Goal: Information Seeking & Learning: Learn about a topic

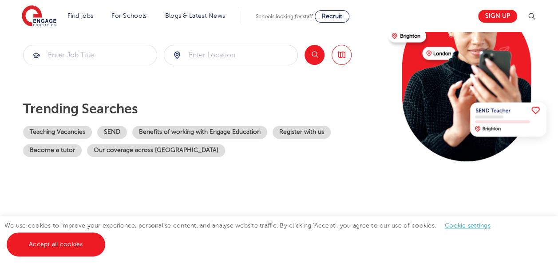
scroll to position [124, 0]
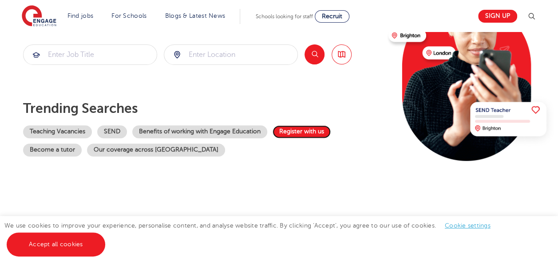
click at [291, 131] on link "Register with us" at bounding box center [302, 131] width 58 height 13
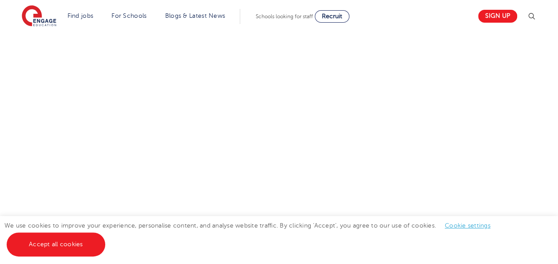
scroll to position [355, 0]
click at [371, 104] on div "Let us know more about you!" at bounding box center [279, 183] width 539 height 471
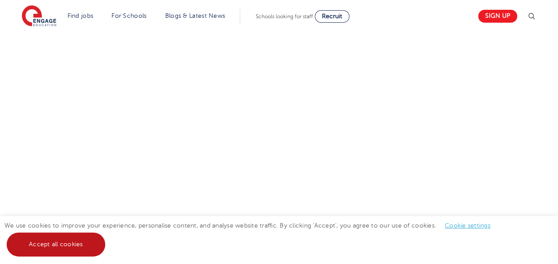
click at [78, 236] on link "Accept all cookies" at bounding box center [56, 244] width 99 height 24
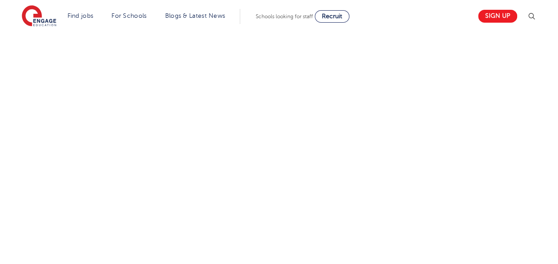
scroll to position [635, 0]
click at [380, 131] on div "Let us know more about you!" at bounding box center [279, 122] width 539 height 553
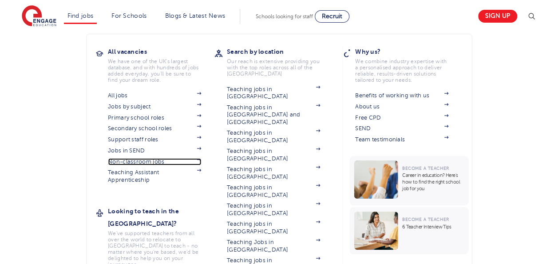
click at [201, 160] on img at bounding box center [199, 159] width 4 height 3
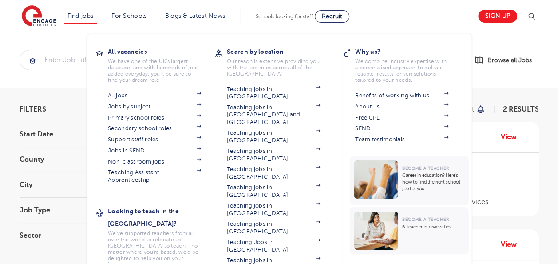
scroll to position [18, 0]
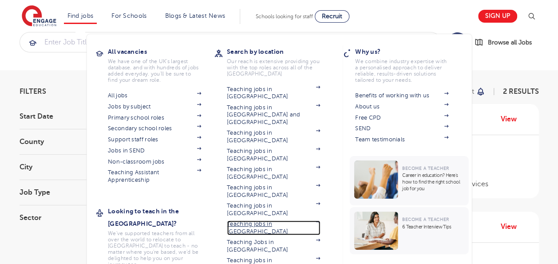
click at [264, 220] on link "Teaching jobs in [GEOGRAPHIC_DATA]" at bounding box center [273, 227] width 93 height 15
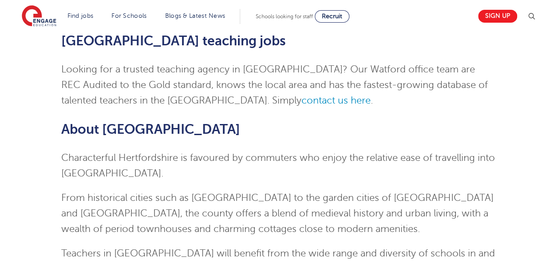
scroll to position [36, 0]
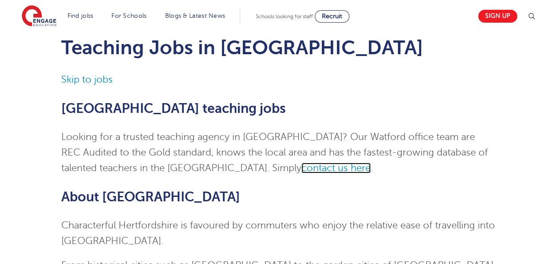
click at [302, 172] on span "contact us here" at bounding box center [336, 168] width 69 height 11
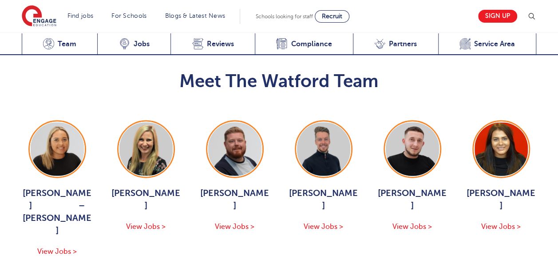
scroll to position [906, 0]
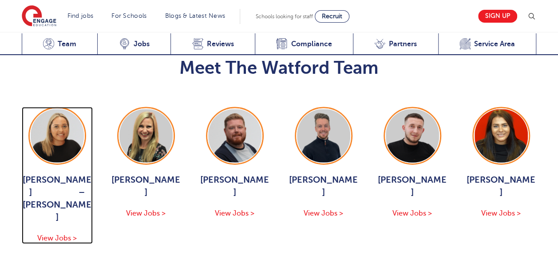
click at [76, 192] on div "[PERSON_NAME] – [PERSON_NAME] View Jobs >" at bounding box center [57, 209] width 71 height 70
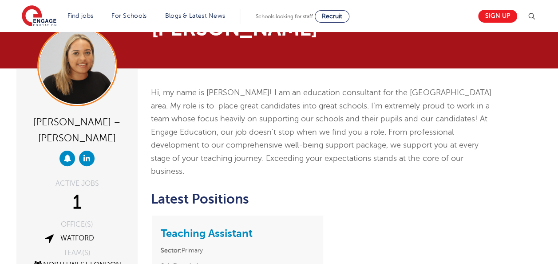
scroll to position [36, 0]
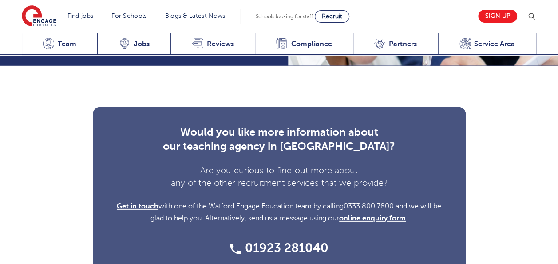
scroll to position [2931, 0]
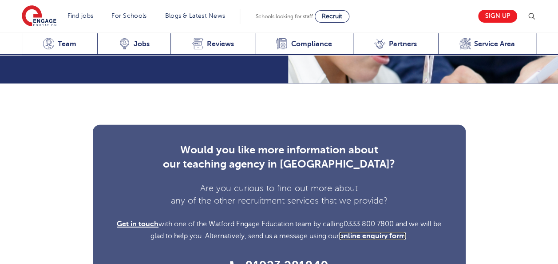
click at [369, 232] on link "online enquiry form" at bounding box center [372, 236] width 67 height 8
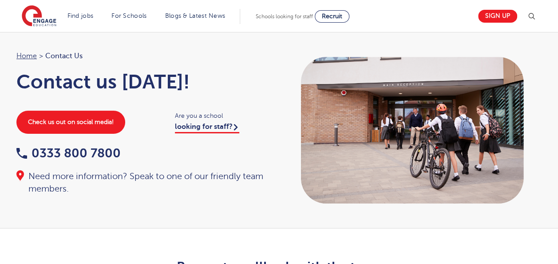
click at [162, 184] on div "Need more information? Speak to one of our friendly team members." at bounding box center [143, 182] width 254 height 25
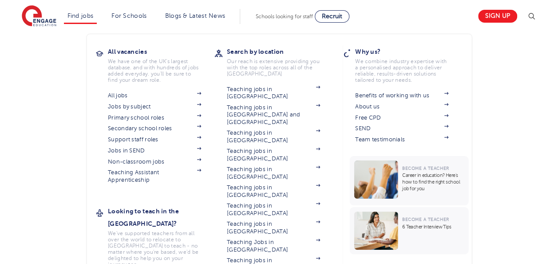
scroll to position [480, 0]
click at [92, 11] on li "Find jobs All vacancies We have one of the UK's largest database. and with hund…" at bounding box center [80, 16] width 33 height 15
click at [371, 107] on link "About us" at bounding box center [401, 106] width 93 height 7
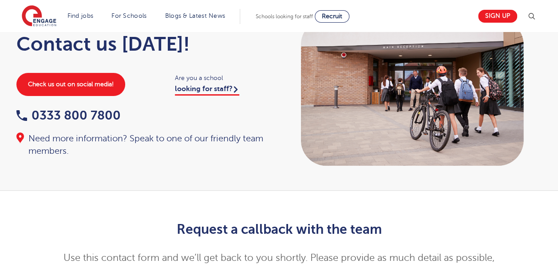
scroll to position [0, 0]
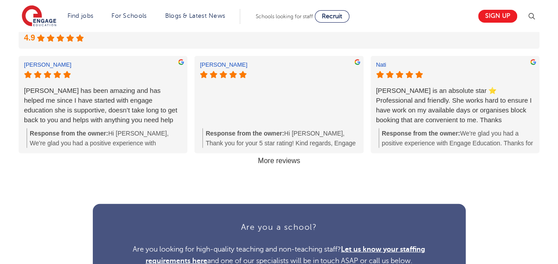
scroll to position [995, 0]
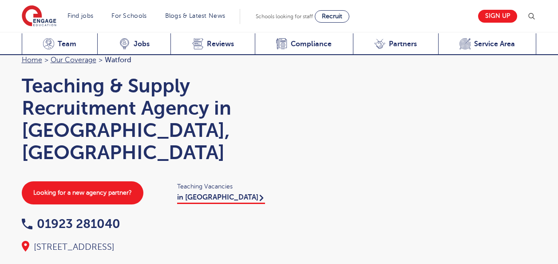
scroll to position [2931, 0]
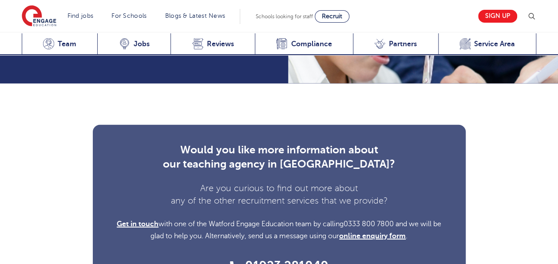
click at [283, 232] on div "Would you like more information about our teaching agency in [GEOGRAPHIC_DATA]?…" at bounding box center [279, 208] width 558 height 250
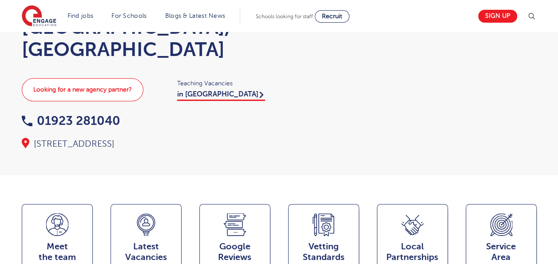
scroll to position [107, 0]
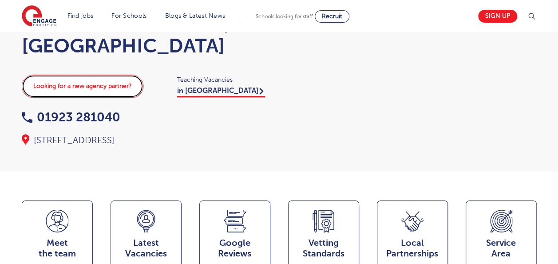
click at [107, 75] on link "Looking for a new agency partner?" at bounding box center [83, 86] width 122 height 23
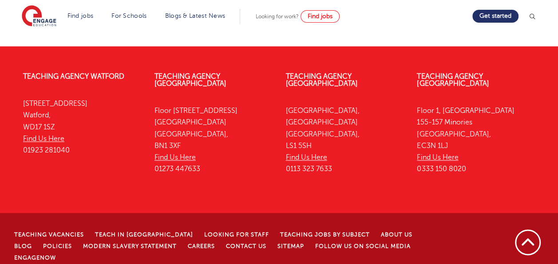
scroll to position [546, 0]
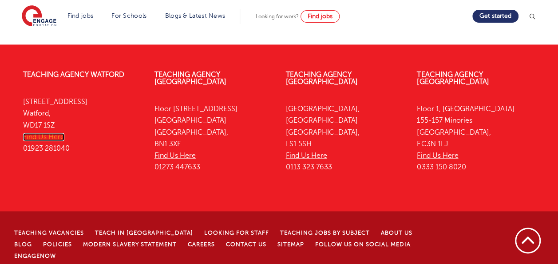
click at [51, 138] on link "Find Us Here" at bounding box center [43, 137] width 41 height 8
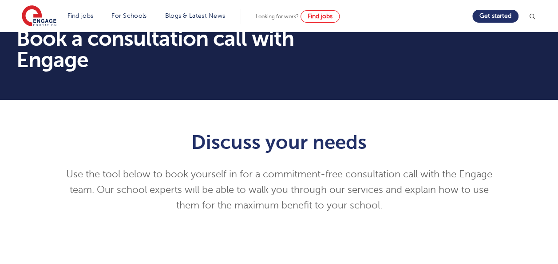
scroll to position [0, 0]
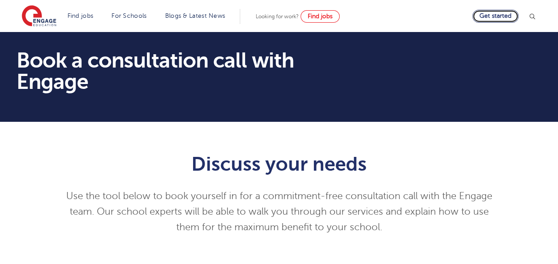
click at [503, 20] on link "Get started" at bounding box center [495, 16] width 46 height 13
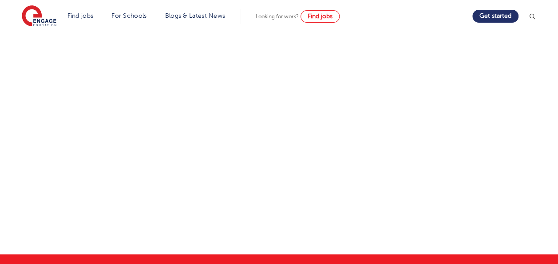
scroll to position [337, 0]
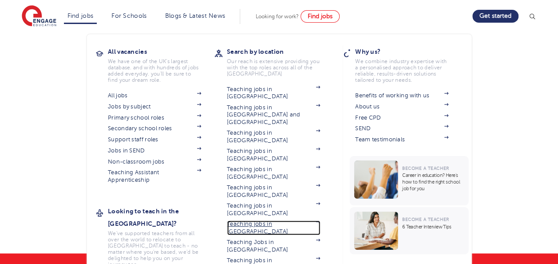
click at [259, 220] on link "Teaching jobs in [GEOGRAPHIC_DATA]" at bounding box center [273, 227] width 93 height 15
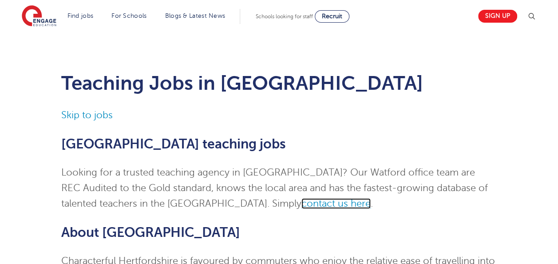
click at [302, 199] on span "contact us here" at bounding box center [336, 203] width 69 height 11
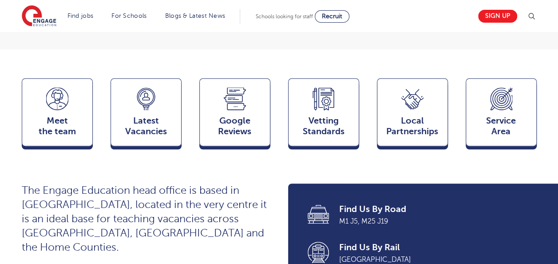
scroll to position [231, 0]
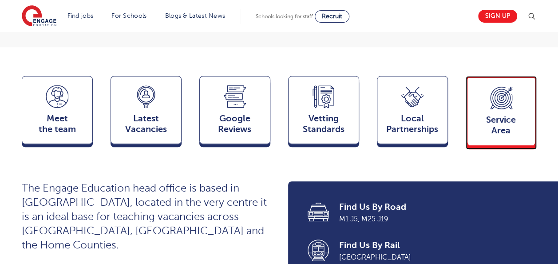
click at [503, 115] on span "Service Area" at bounding box center [501, 125] width 59 height 21
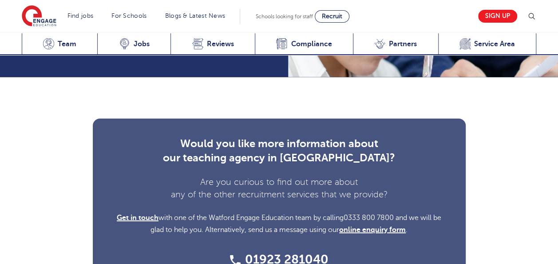
scroll to position [3196, 0]
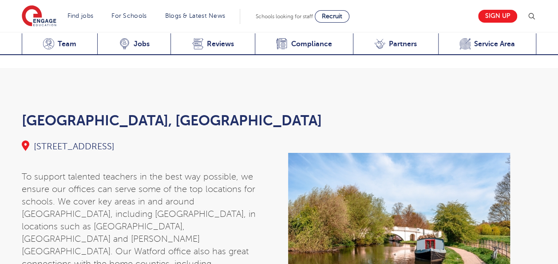
click at [184, 172] on span "To support talented teachers in the best way possible, we ensure our offices ca…" at bounding box center [139, 233] width 234 height 122
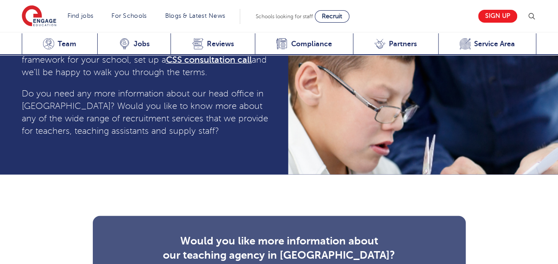
scroll to position [2837, 0]
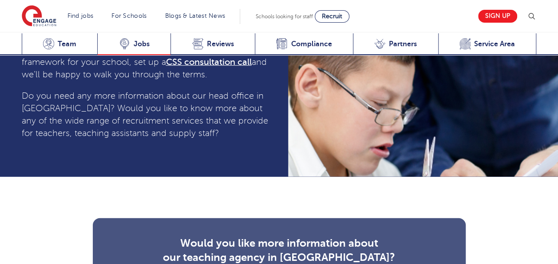
click at [128, 45] on icon at bounding box center [124, 43] width 11 height 11
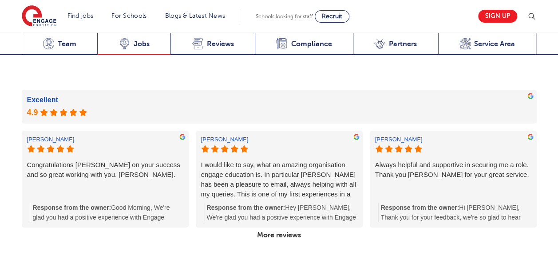
scroll to position [1451, 0]
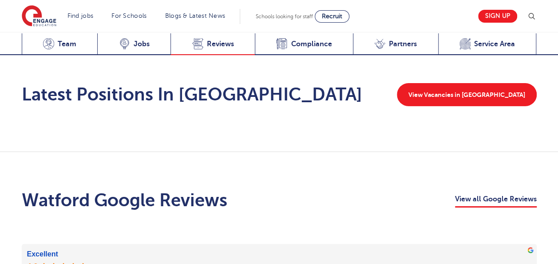
click at [190, 46] on div "Google Reviews Reviews" at bounding box center [213, 44] width 84 height 22
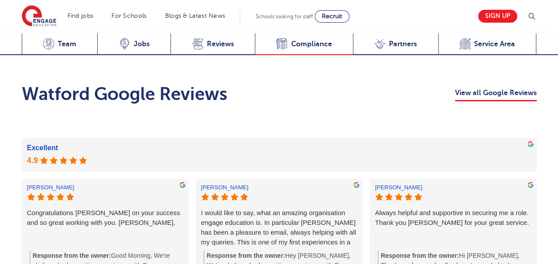
click at [278, 41] on icon at bounding box center [281, 43] width 11 height 11
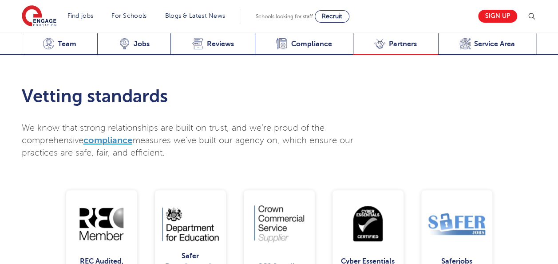
click at [370, 43] on div "Local Partnerships Partners" at bounding box center [395, 44] width 85 height 22
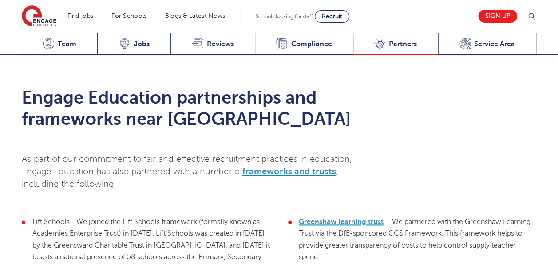
scroll to position [2121, 0]
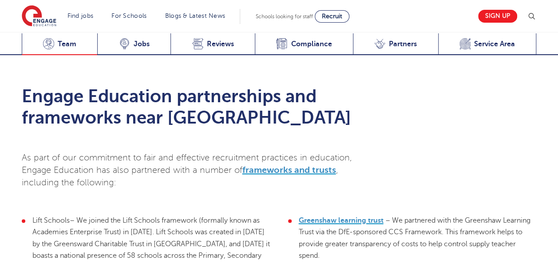
click at [73, 44] on span "Team" at bounding box center [67, 44] width 19 height 9
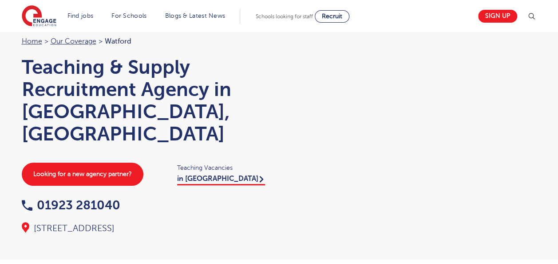
scroll to position [8, 0]
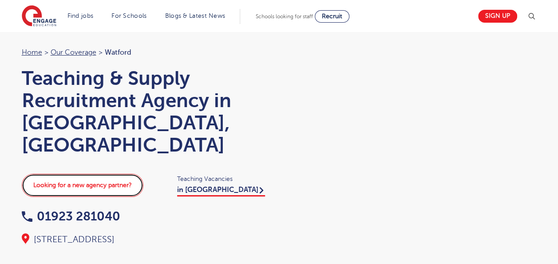
click at [117, 174] on link "Looking for a new agency partner?" at bounding box center [83, 185] width 122 height 23
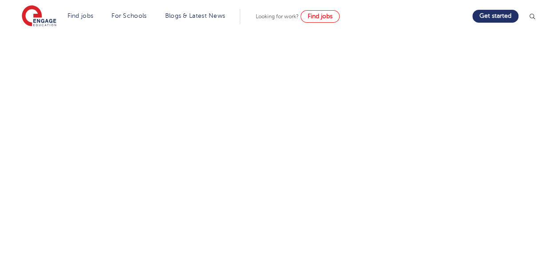
scroll to position [259, 0]
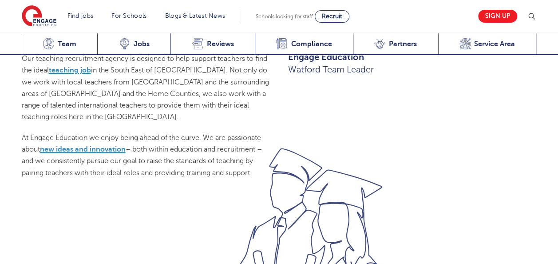
scroll to position [611, 0]
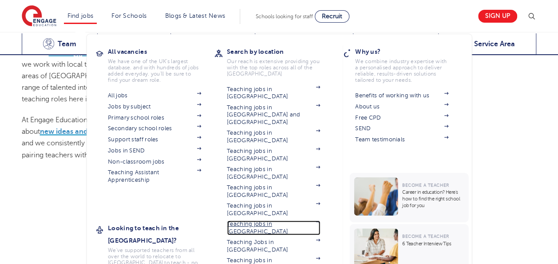
click at [264, 220] on link "Teaching jobs in [GEOGRAPHIC_DATA]" at bounding box center [273, 227] width 93 height 15
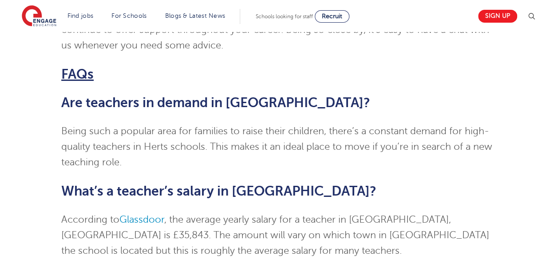
scroll to position [1581, 0]
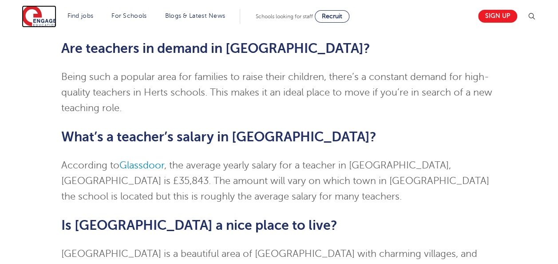
click at [44, 19] on img at bounding box center [39, 16] width 35 height 22
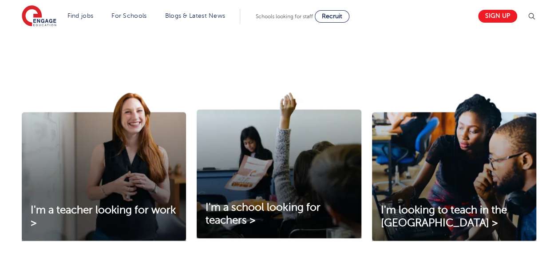
scroll to position [284, 0]
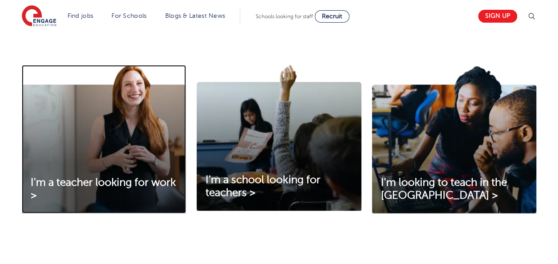
click at [76, 143] on img at bounding box center [104, 139] width 164 height 148
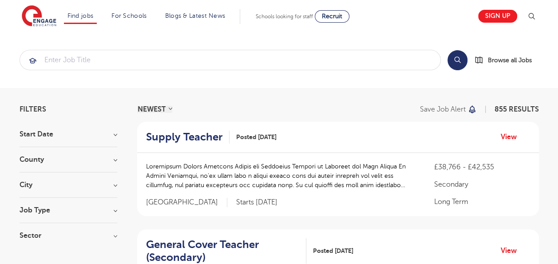
click at [41, 157] on h3 "County" at bounding box center [69, 159] width 98 height 7
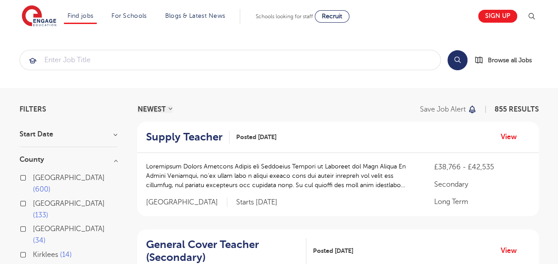
click at [46, 199] on span "[GEOGRAPHIC_DATA]" at bounding box center [69, 203] width 72 height 8
click at [39, 199] on input "[GEOGRAPHIC_DATA] 133" at bounding box center [36, 202] width 6 height 6
checkbox input "true"
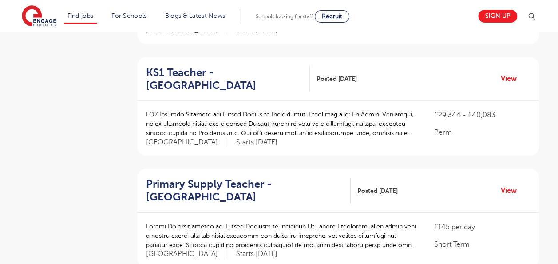
scroll to position [959, 0]
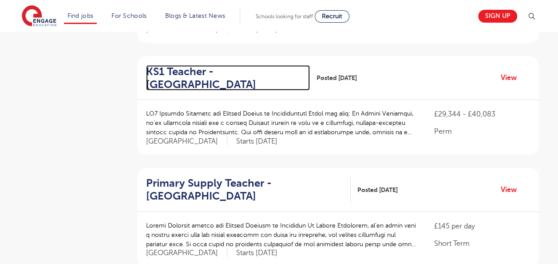
click at [210, 70] on h2 "KS1 Teacher - [GEOGRAPHIC_DATA]" at bounding box center [224, 78] width 157 height 26
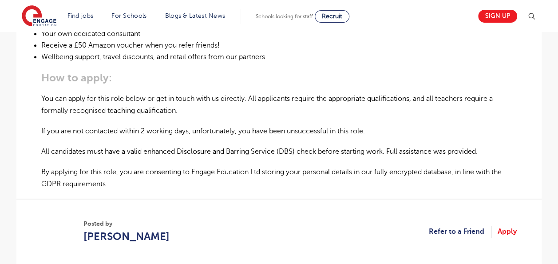
scroll to position [497, 0]
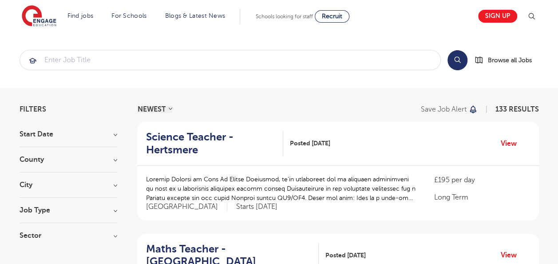
click at [41, 238] on div "Sector Long Term 65 Short Term 45 Perm 20 All Through 2 Primary 1 Show more" at bounding box center [69, 240] width 98 height 16
click at [37, 237] on h3 "Sector" at bounding box center [69, 235] width 98 height 7
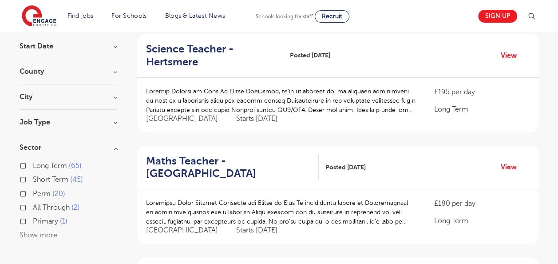
scroll to position [89, 0]
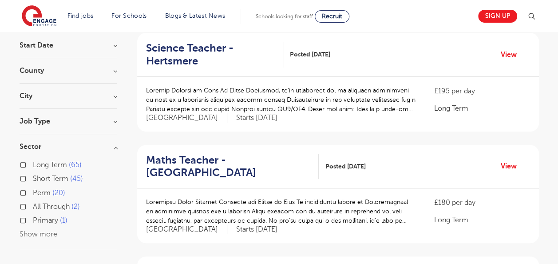
click at [52, 177] on span "Short Term" at bounding box center [51, 179] width 36 height 8
click at [39, 177] on input "Short Term 45" at bounding box center [36, 178] width 6 height 6
checkbox input "true"
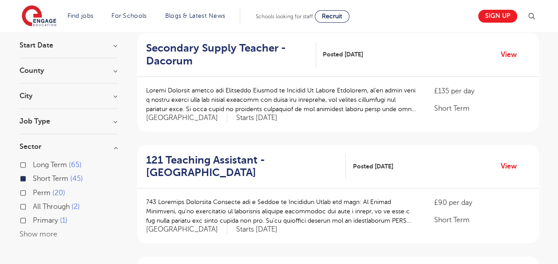
click at [110, 143] on h3 "Sector" at bounding box center [69, 146] width 98 height 7
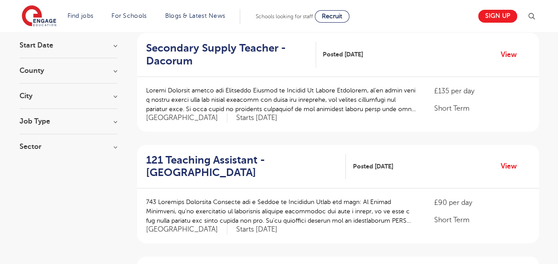
click at [114, 100] on div "City Hertsmere 15 Watford 14 Dacorum 8 St Albans 8 Show more" at bounding box center [69, 100] width 98 height 16
click at [111, 95] on h3 "City" at bounding box center [69, 95] width 98 height 7
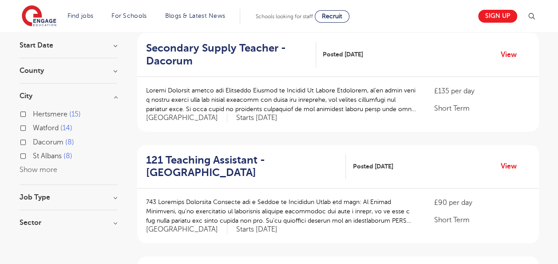
click at [54, 130] on span "Watford" at bounding box center [46, 128] width 26 height 8
click at [39, 130] on input "Watford 14" at bounding box center [36, 127] width 6 height 6
checkbox input "true"
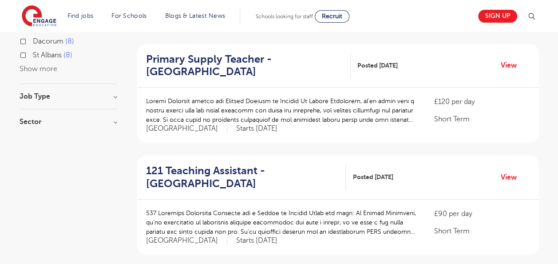
scroll to position [195, 0]
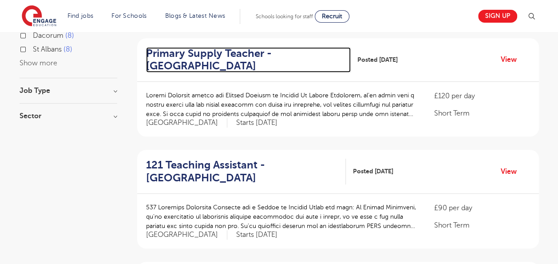
click at [237, 55] on h2 "Primary Supply Teacher - Watford" at bounding box center [245, 60] width 198 height 26
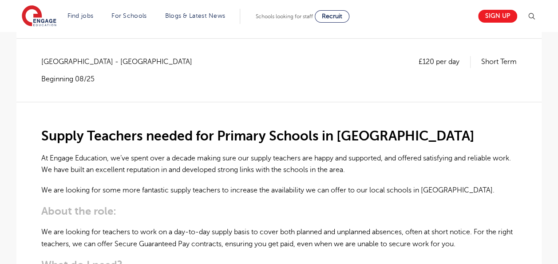
scroll to position [178, 0]
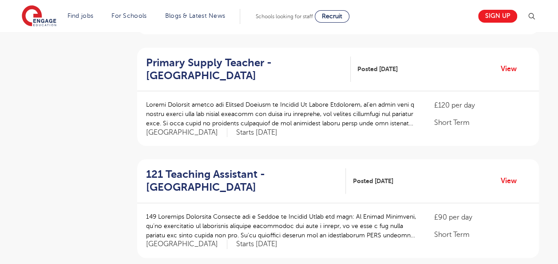
scroll to position [409, 0]
